Goal: Task Accomplishment & Management: Manage account settings

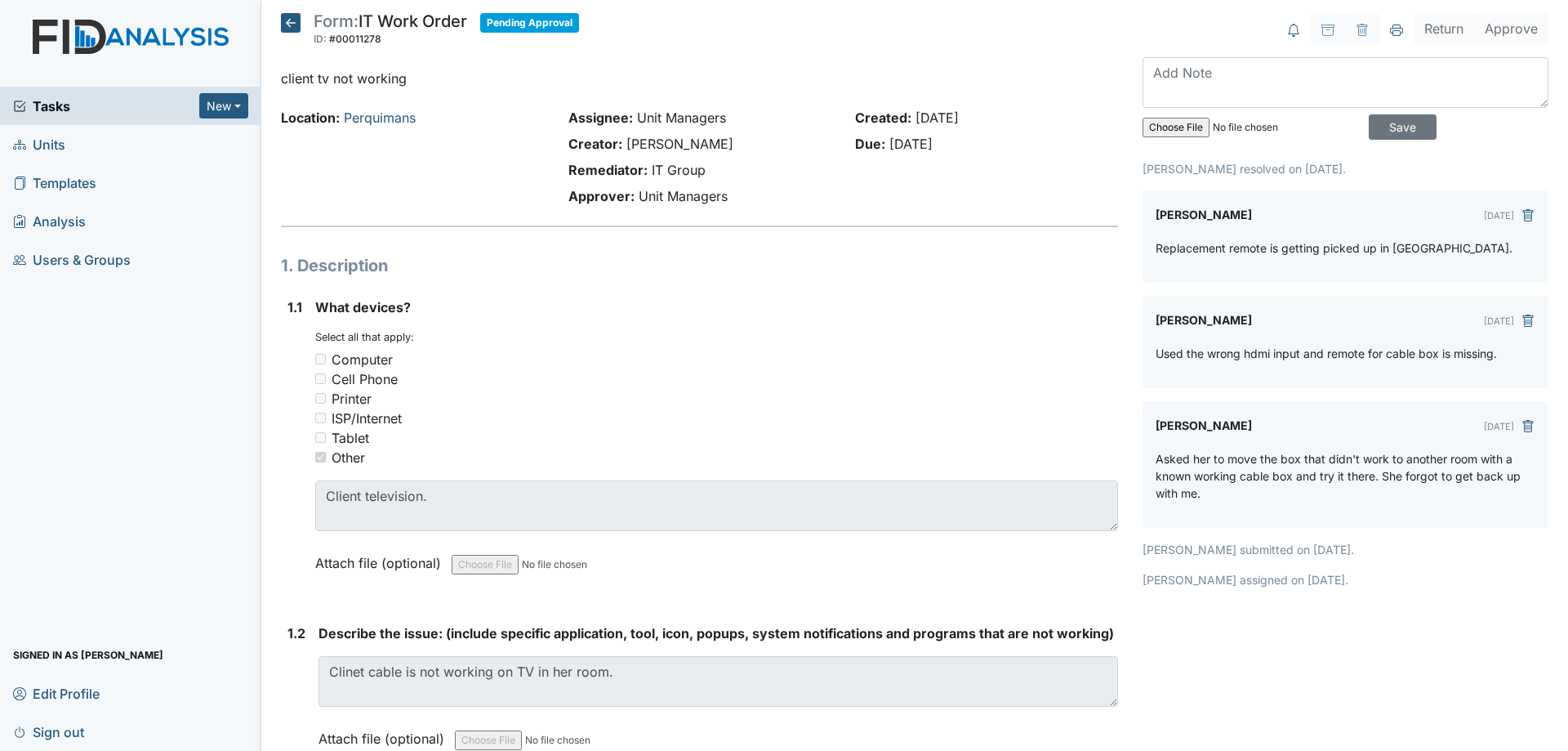
click at [289, 25] on icon at bounding box center [290, 22] width 20 height 20
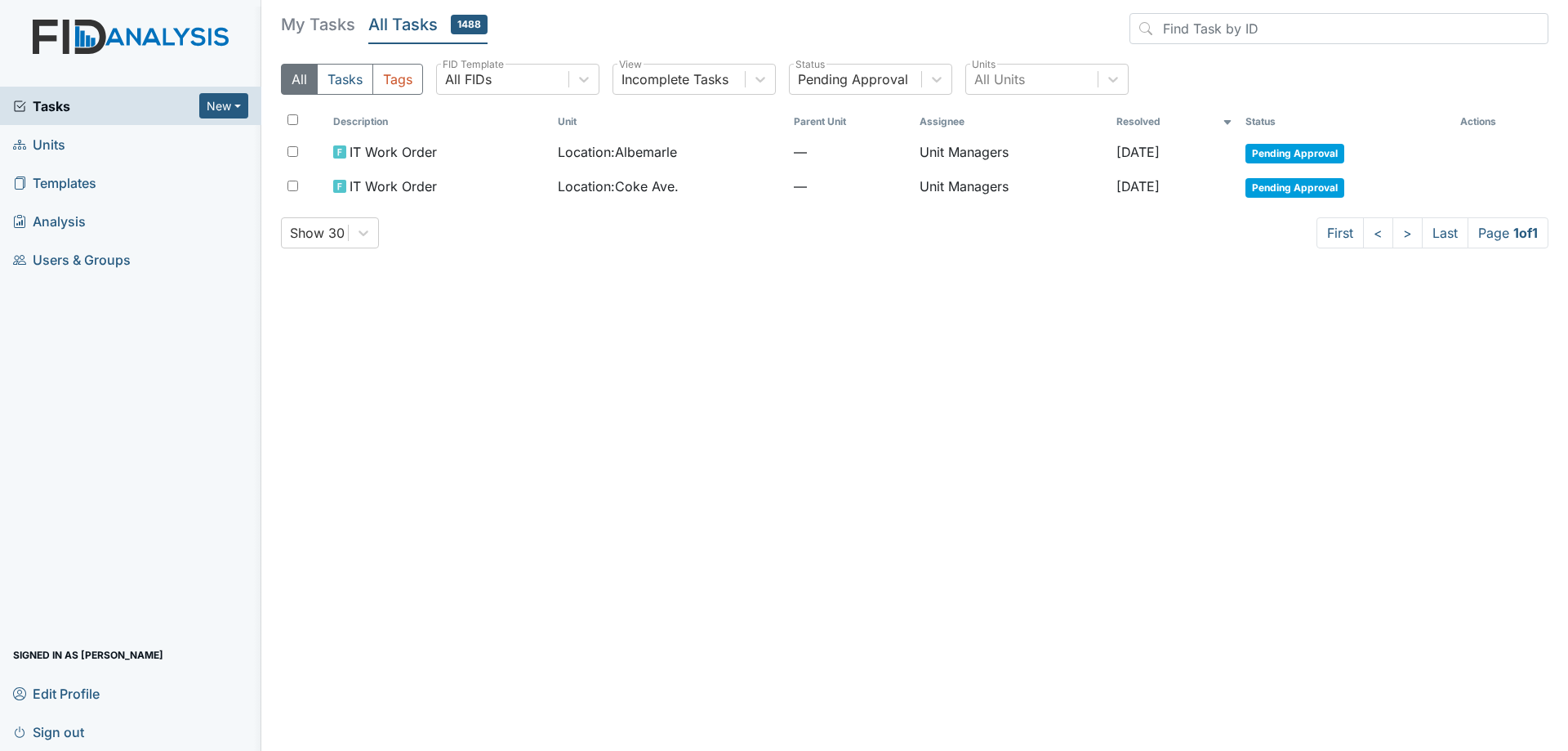
click at [303, 20] on h5 "My Tasks" at bounding box center [318, 24] width 74 height 23
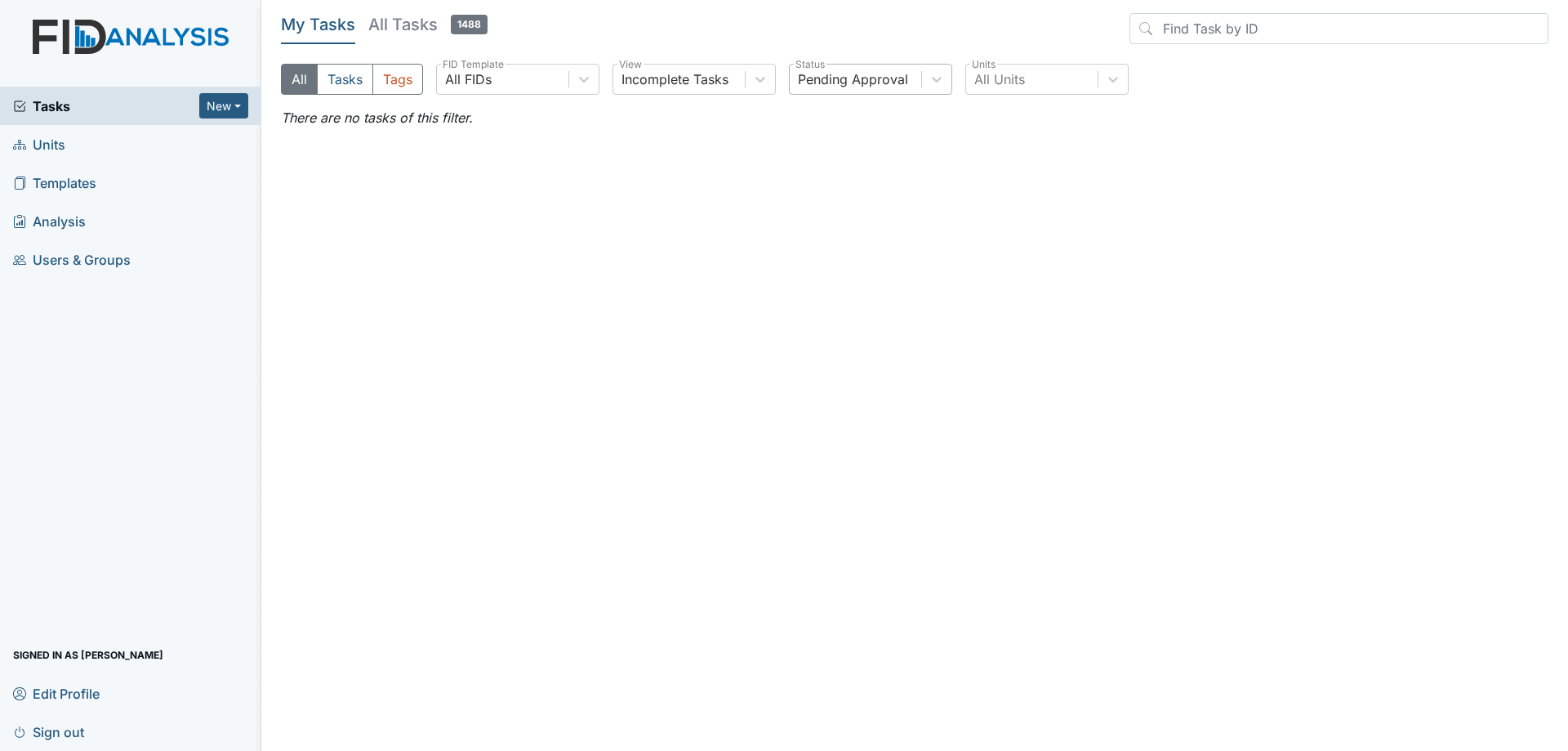
click at [867, 88] on div "Pending Approval" at bounding box center [853, 79] width 111 height 20
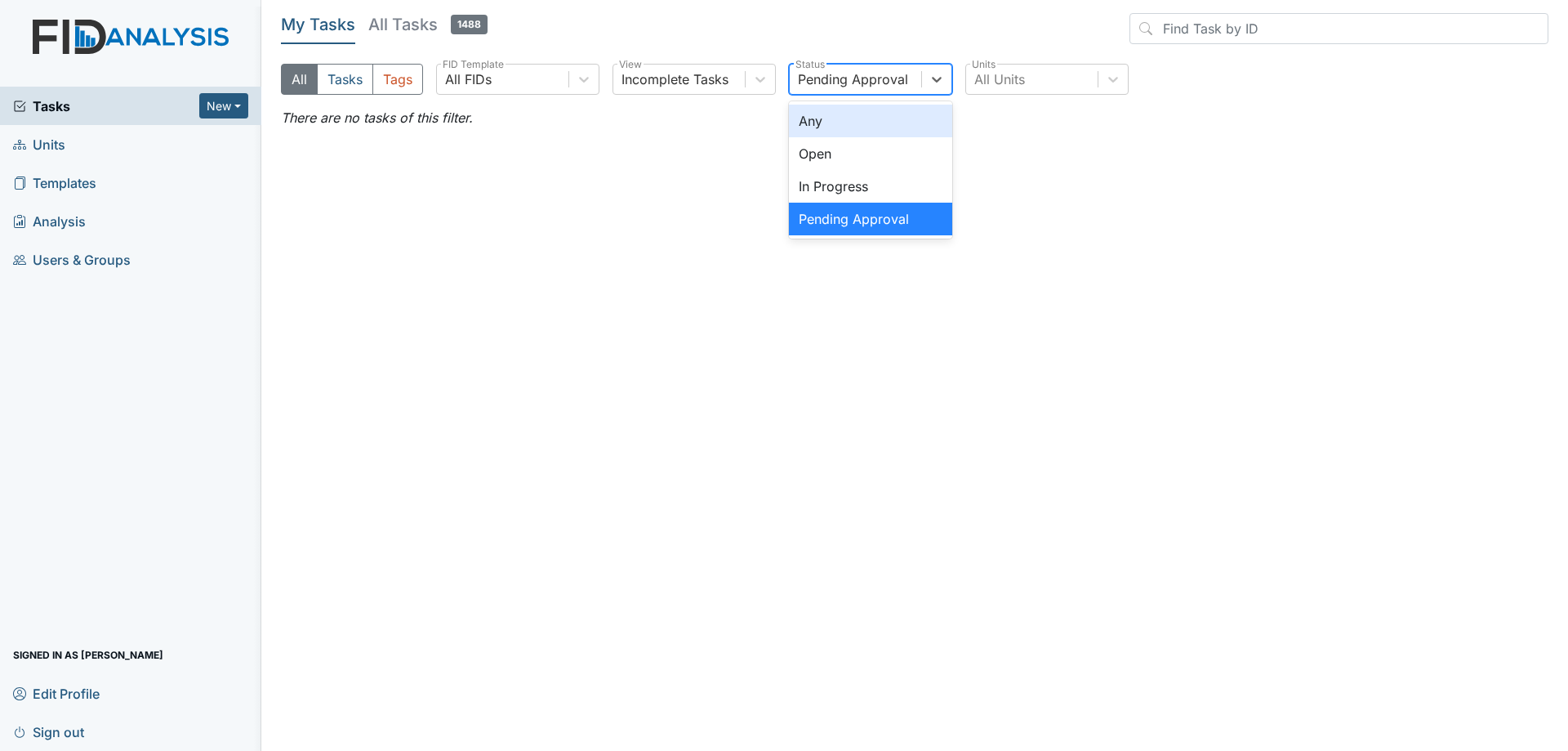
click at [851, 124] on div "Any" at bounding box center [871, 121] width 163 height 32
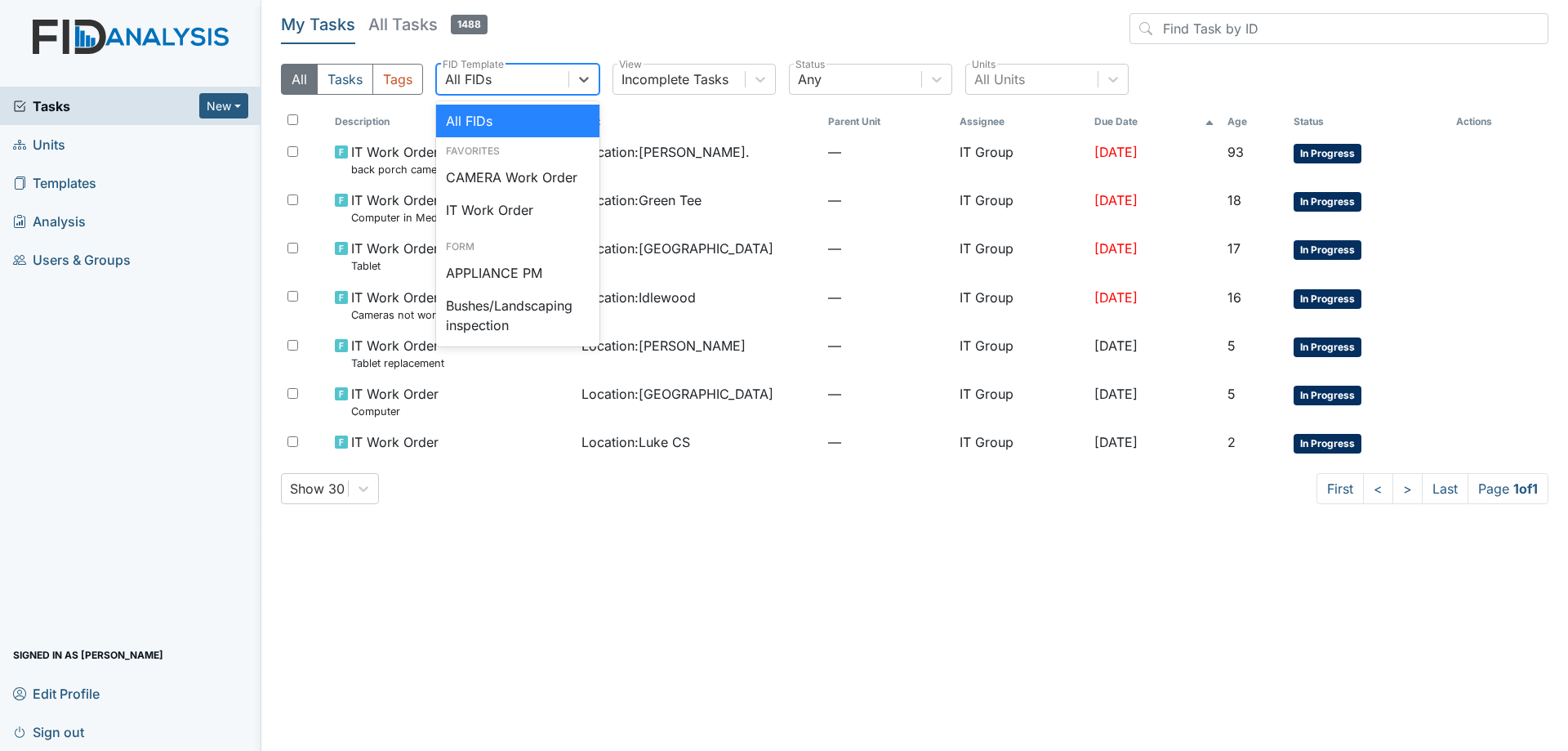
click at [537, 74] on div "All FIDs" at bounding box center [502, 79] width 131 height 30
click at [495, 120] on div "All FIDs" at bounding box center [518, 121] width 163 height 32
